Goal: Navigation & Orientation: Find specific page/section

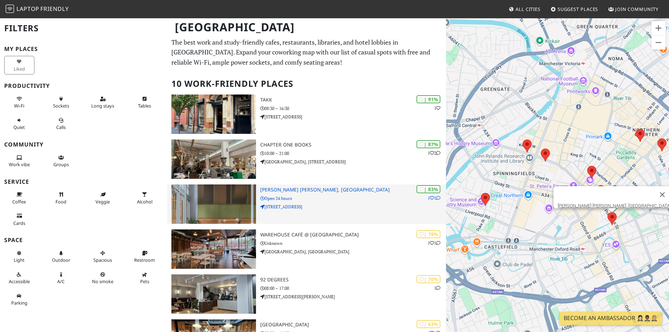
click at [297, 192] on h3 "[PERSON_NAME] [PERSON_NAME], [GEOGRAPHIC_DATA]" at bounding box center [353, 190] width 186 height 6
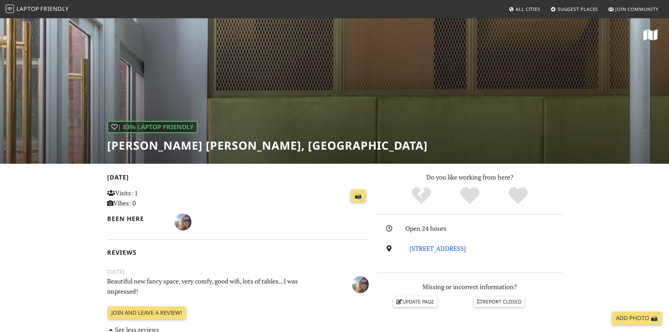
click at [430, 248] on link "74 Princess Street, M1 6JD, Manchester" at bounding box center [437, 248] width 57 height 8
